Goal: Find specific page/section: Find specific page/section

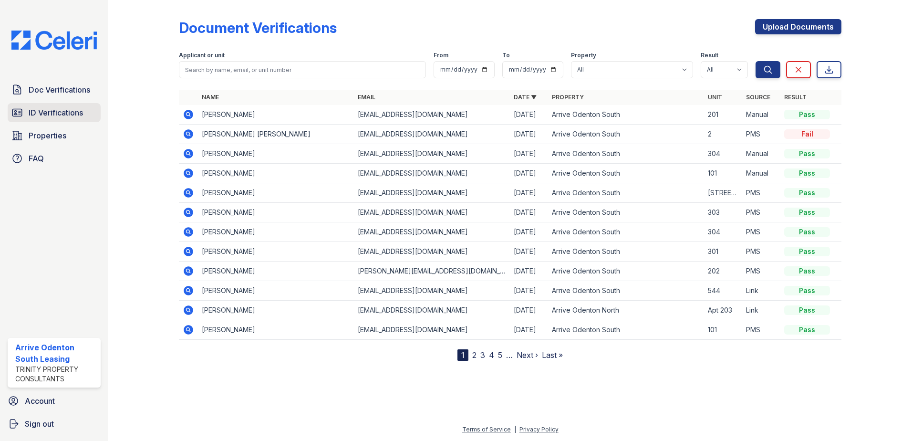
click at [49, 114] on span "ID Verifications" at bounding box center [56, 112] width 54 height 11
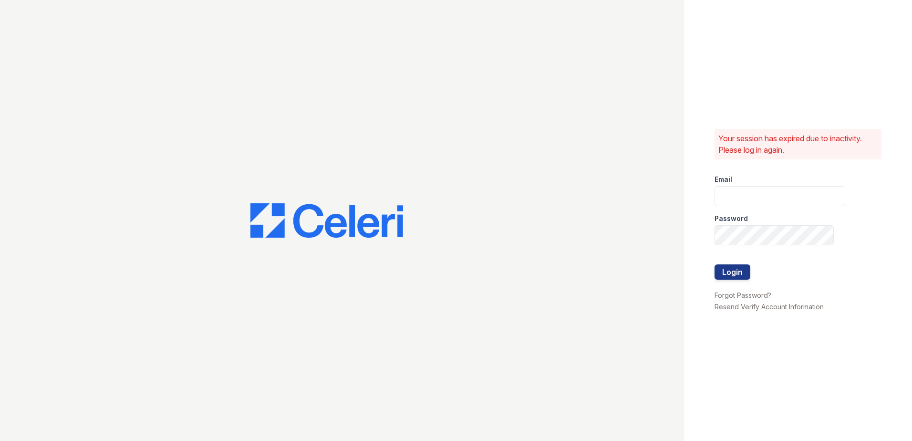
type input "arriveodentonsouth@trinity-pm.com"
click at [730, 272] on button "Login" at bounding box center [733, 271] width 36 height 15
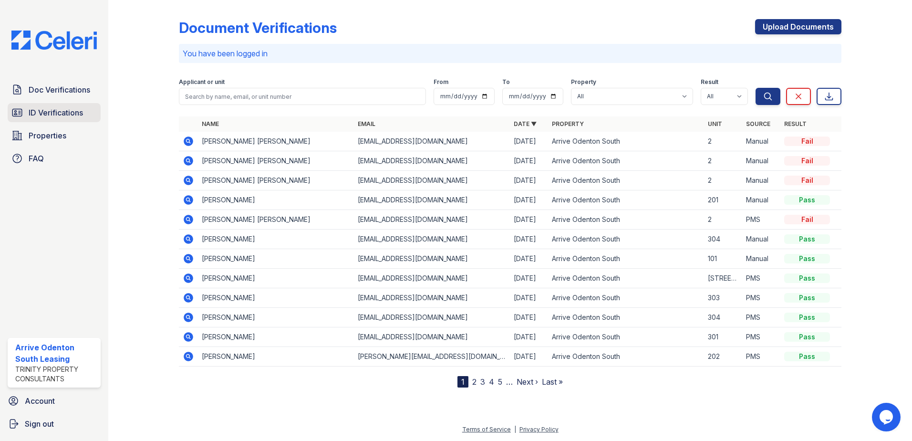
click at [84, 114] on link "ID Verifications" at bounding box center [54, 112] width 93 height 19
